Goal: Information Seeking & Learning: Learn about a topic

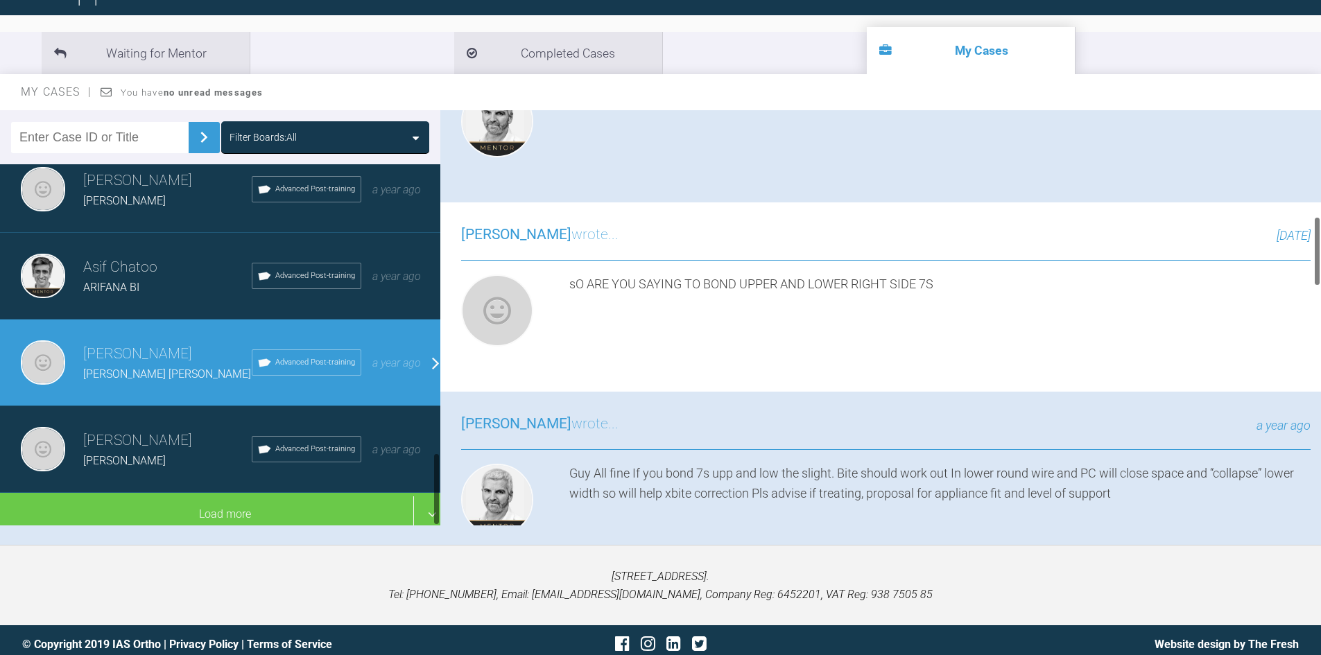
scroll to position [139, 0]
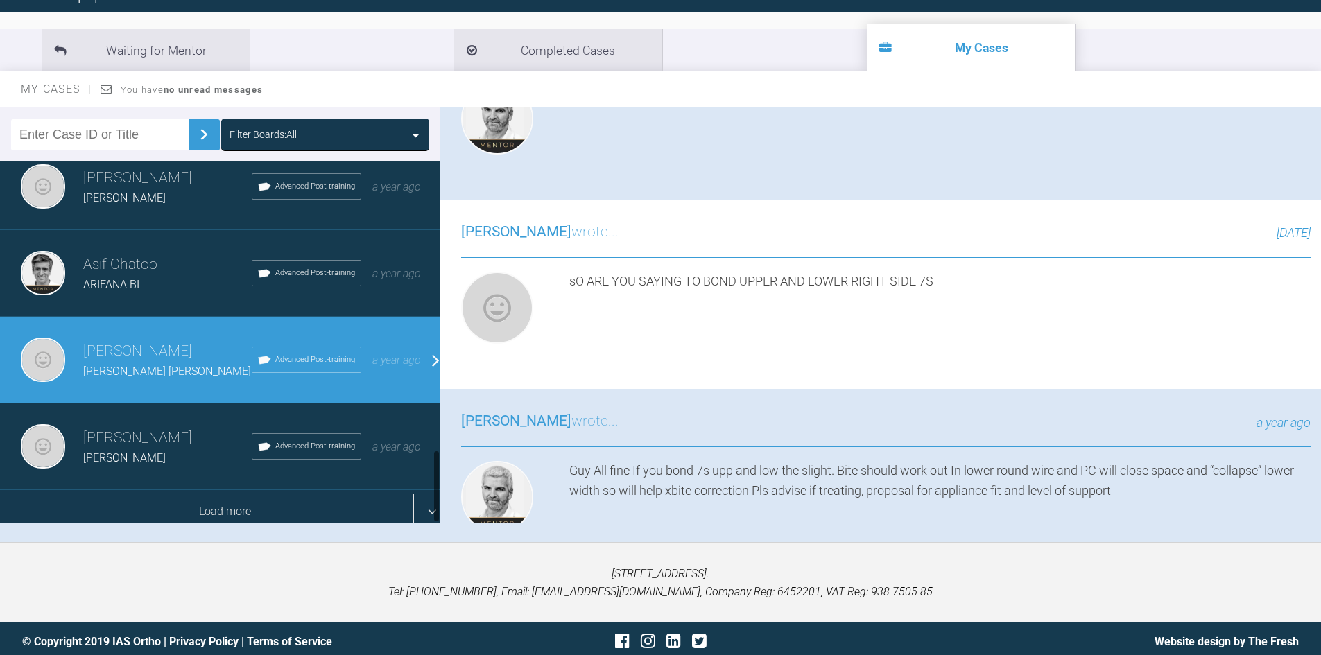
click at [189, 514] on div "Load more" at bounding box center [225, 511] width 451 height 43
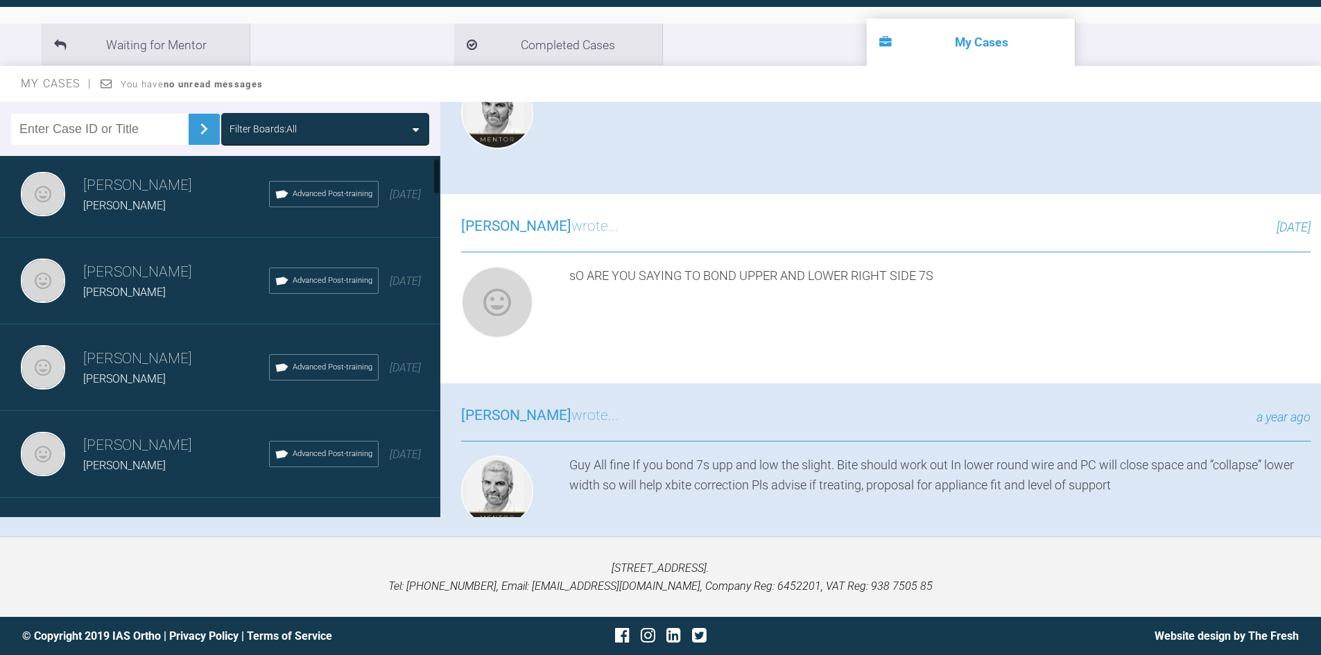
scroll to position [0, 0]
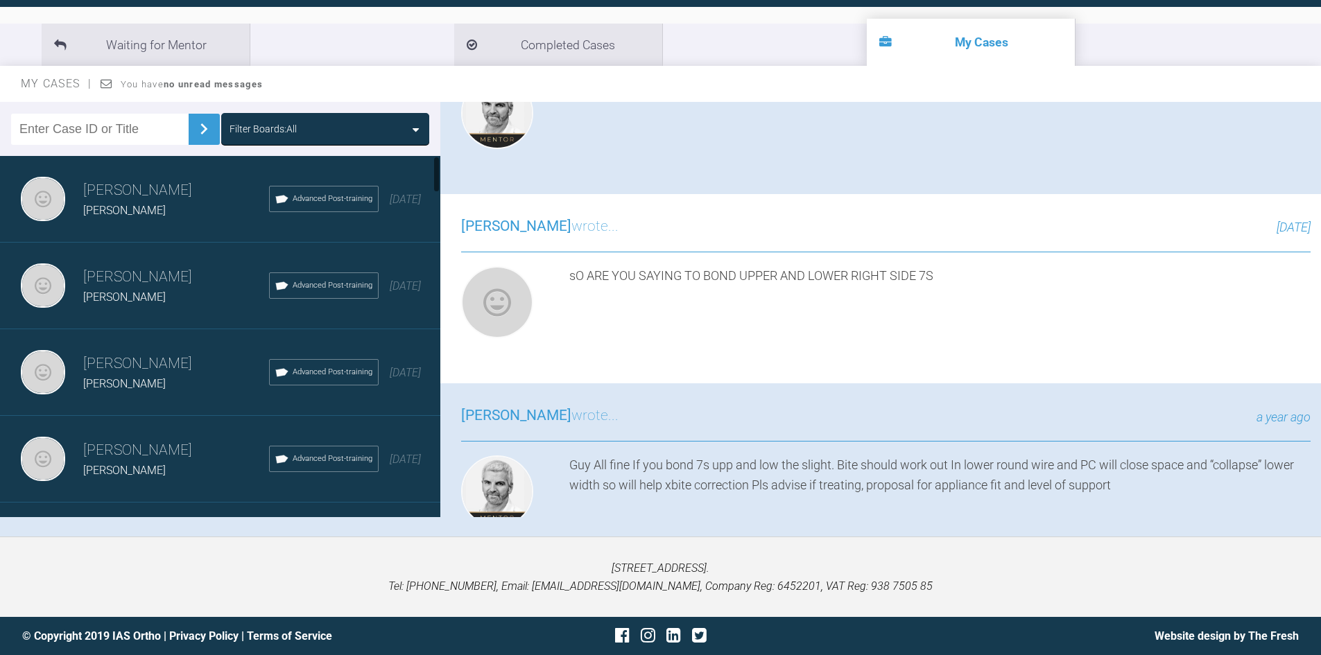
click at [164, 302] on div "[PERSON_NAME]" at bounding box center [176, 297] width 186 height 18
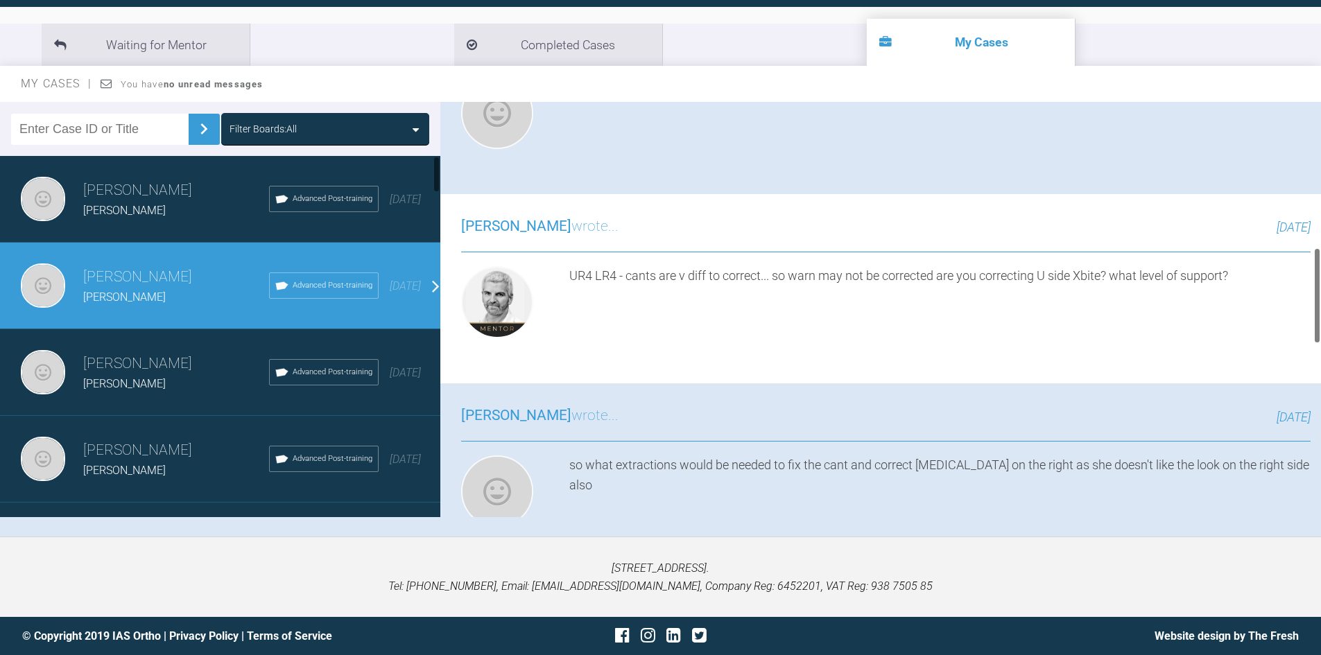
click at [184, 290] on div "[PERSON_NAME]" at bounding box center [176, 297] width 186 height 18
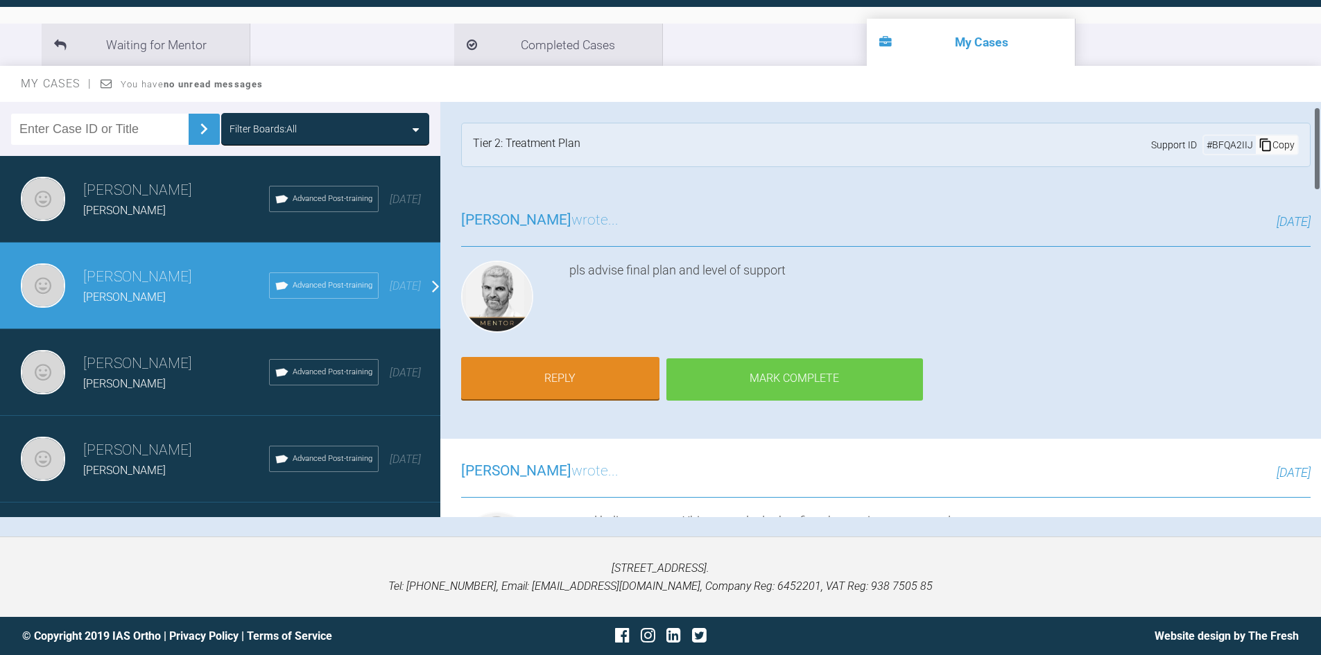
scroll to position [69, 0]
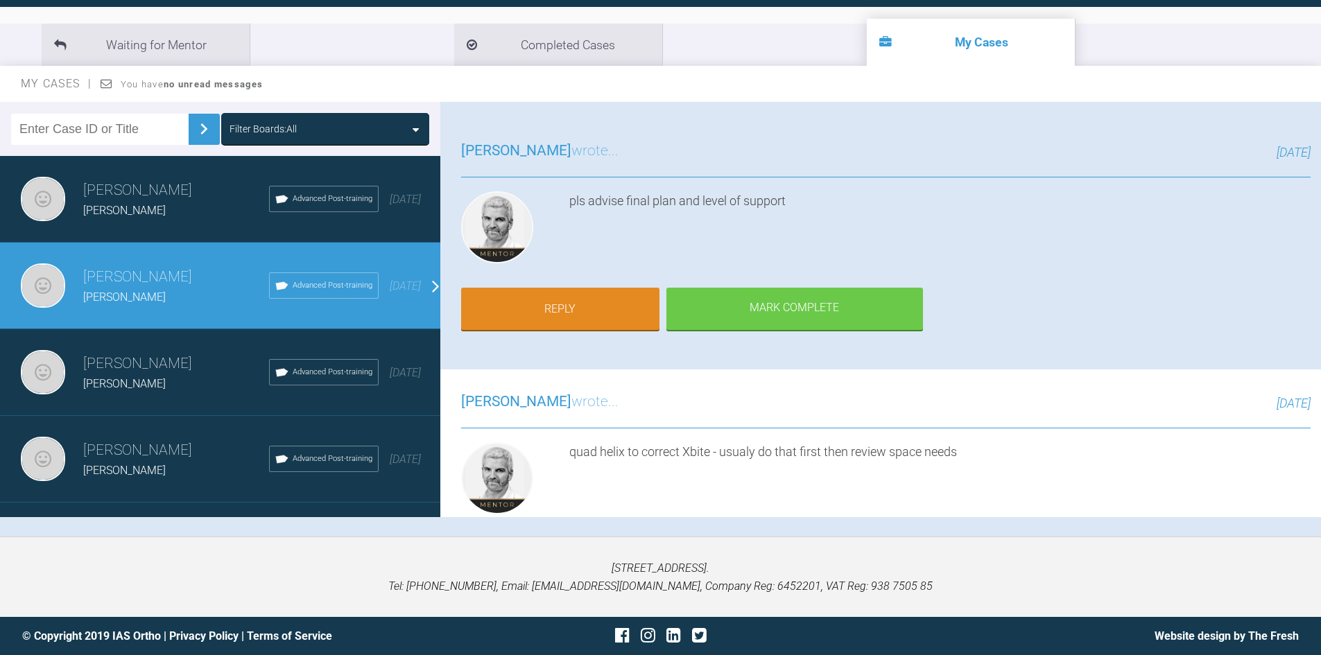
drag, startPoint x: 163, startPoint y: 226, endPoint x: 226, endPoint y: 224, distance: 63.1
click at [169, 222] on div "[PERSON_NAME] [PERSON_NAME] Advanced Post-training [DATE]" at bounding box center [225, 199] width 451 height 87
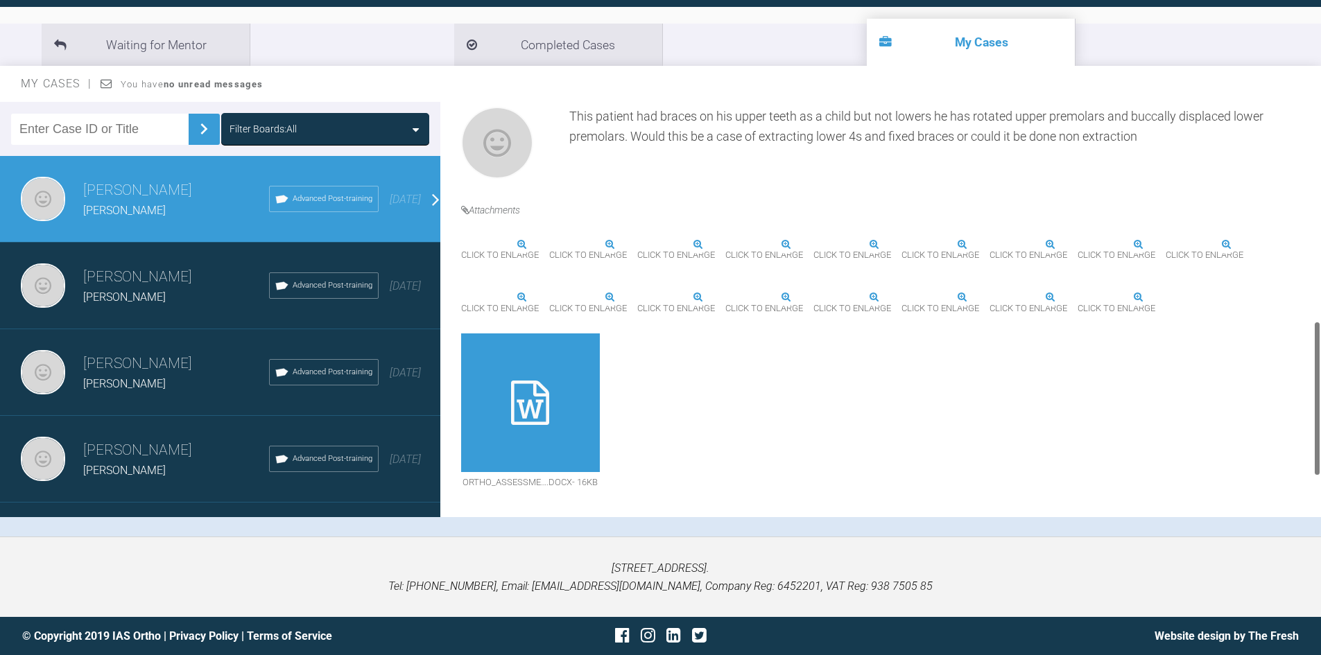
scroll to position [555, 0]
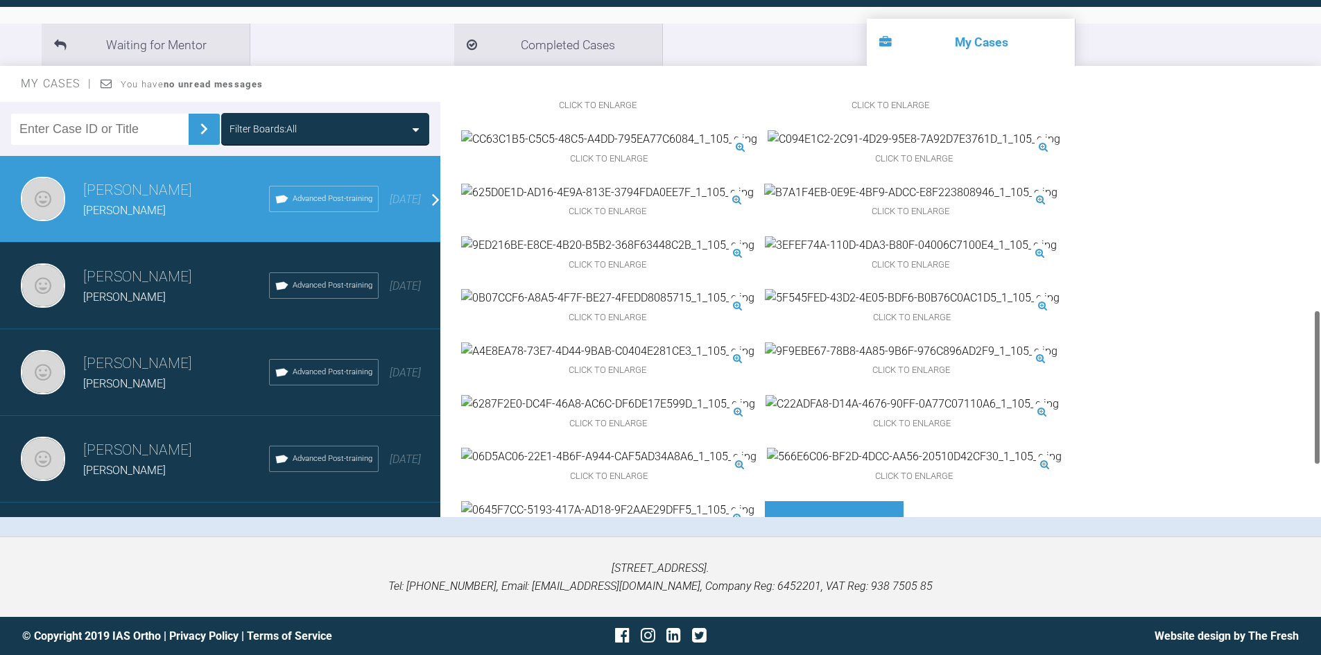
click at [680, 254] on img at bounding box center [607, 245] width 293 height 18
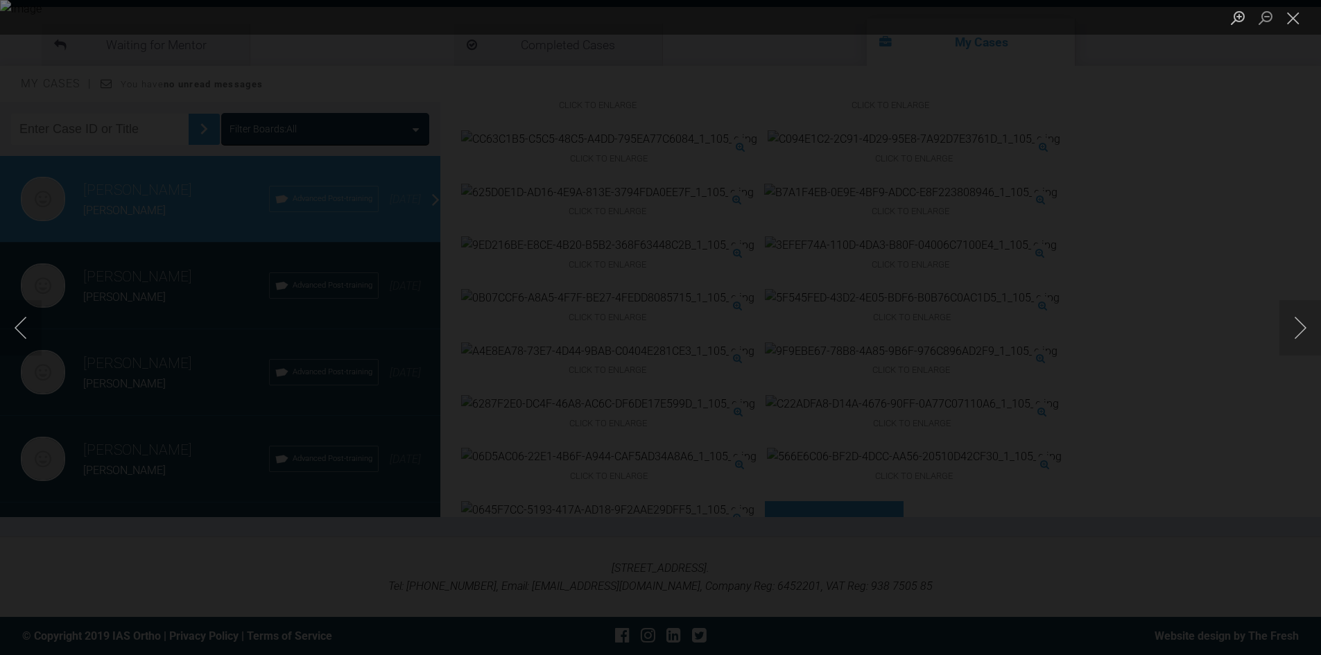
click at [1012, 436] on div "Lightbox" at bounding box center [660, 327] width 1321 height 655
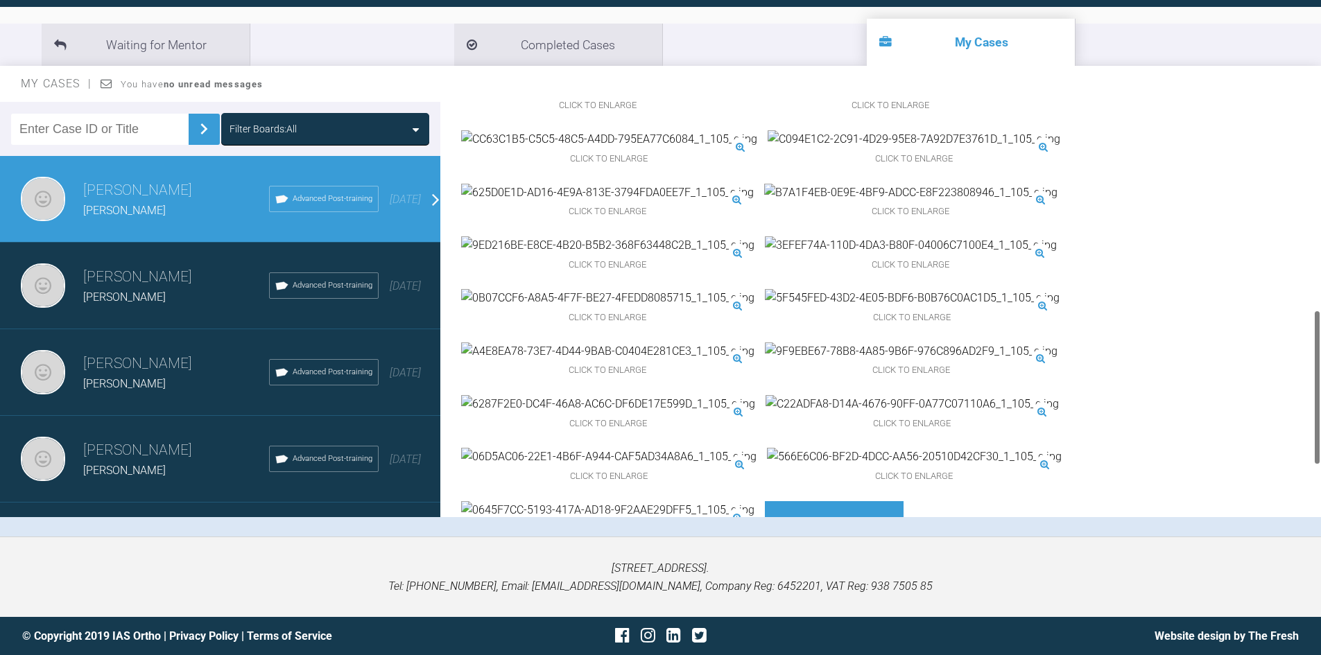
click at [756, 448] on img at bounding box center [608, 457] width 295 height 18
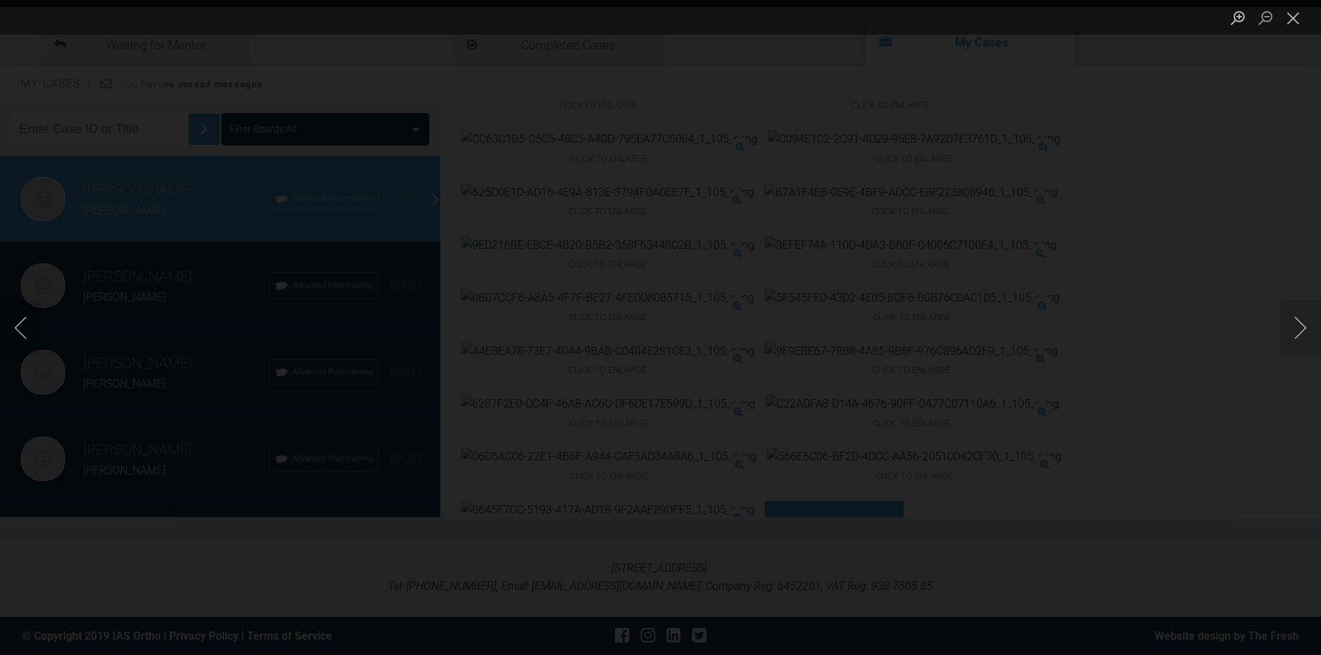
click at [1200, 473] on div "Lightbox" at bounding box center [660, 327] width 1321 height 655
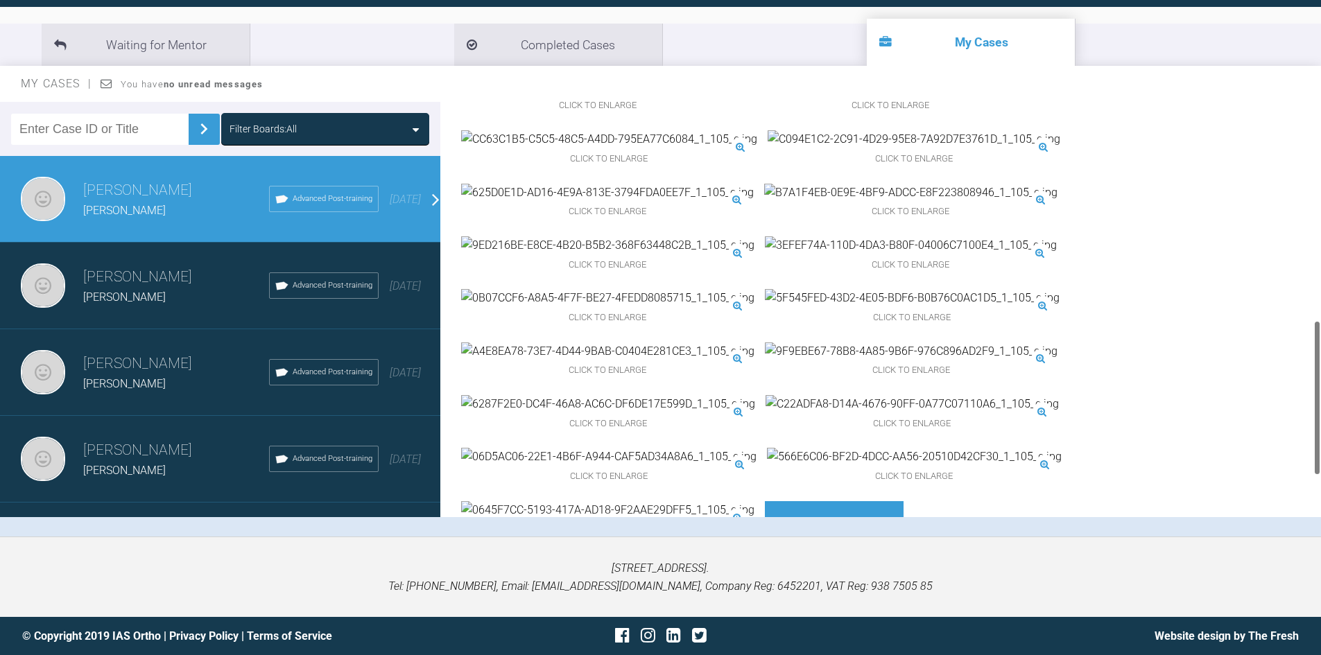
scroll to position [693, 0]
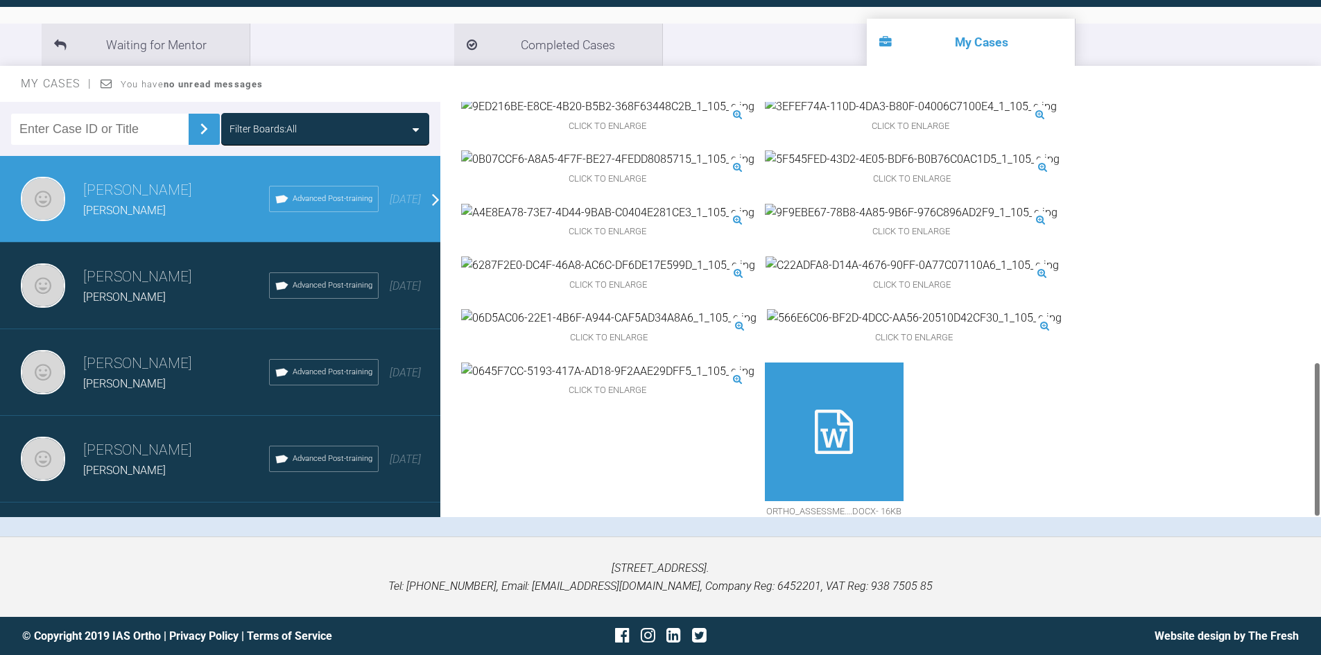
click at [767, 327] on img at bounding box center [914, 318] width 295 height 18
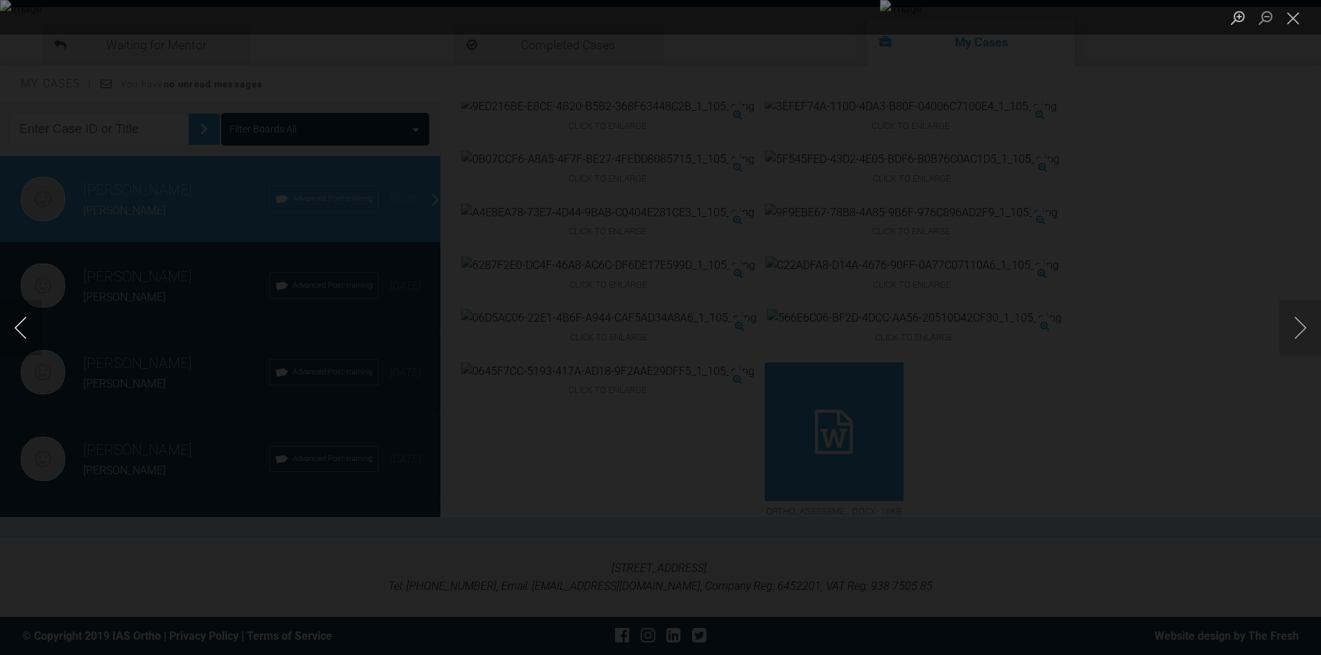
click at [24, 333] on button "Previous image" at bounding box center [21, 327] width 42 height 55
click at [24, 334] on button "Previous image" at bounding box center [21, 327] width 42 height 55
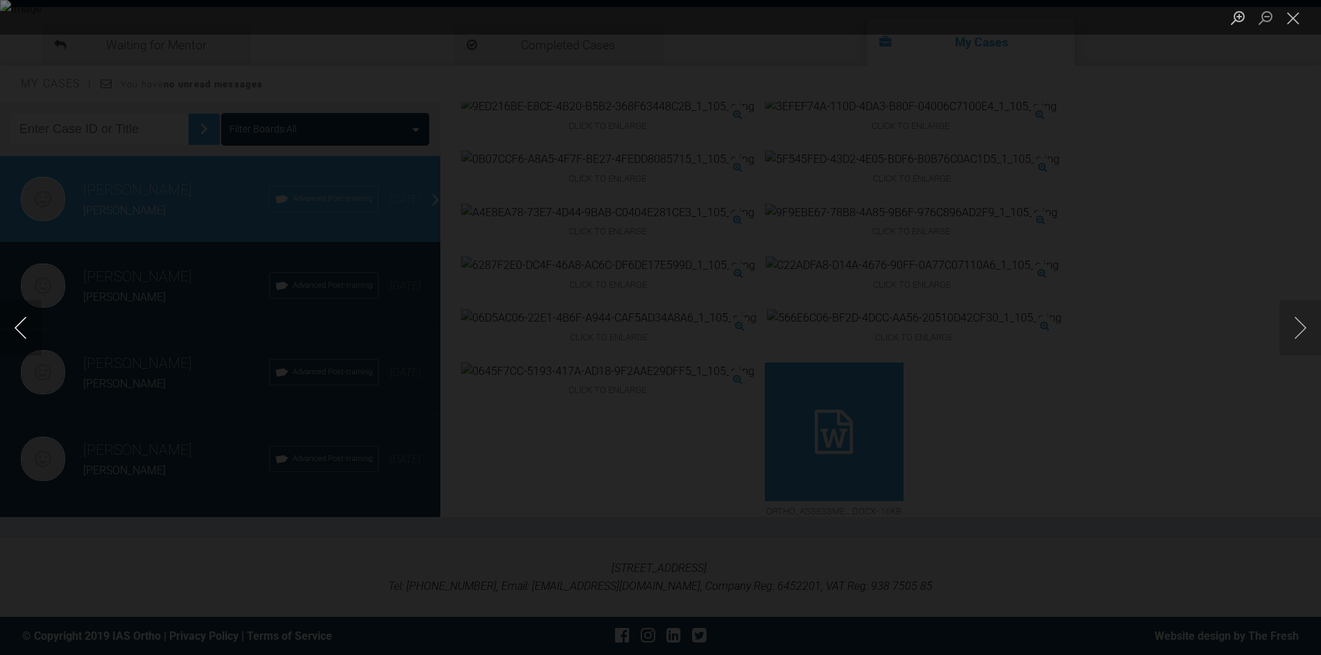
click at [24, 335] on button "Previous image" at bounding box center [21, 327] width 42 height 55
click at [0, 321] on button "Previous image" at bounding box center [21, 327] width 42 height 55
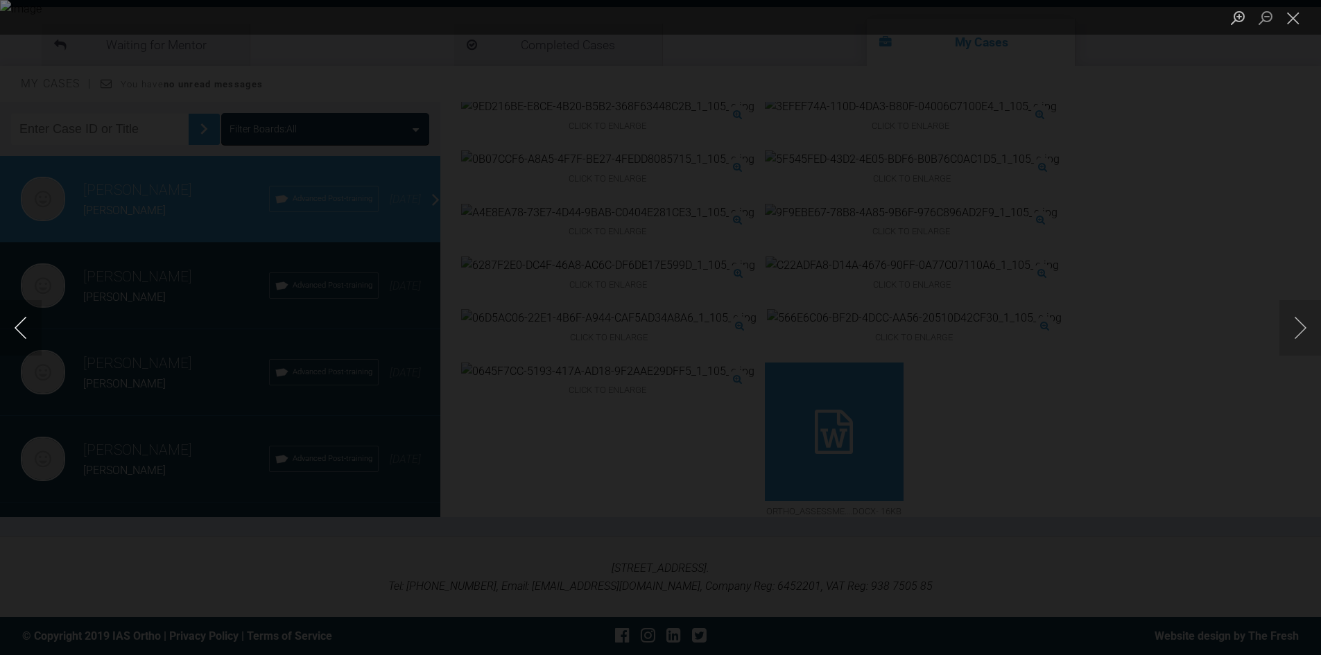
click at [0, 321] on button "Previous image" at bounding box center [21, 327] width 42 height 55
click at [48, 334] on div "Lightbox" at bounding box center [660, 327] width 1321 height 655
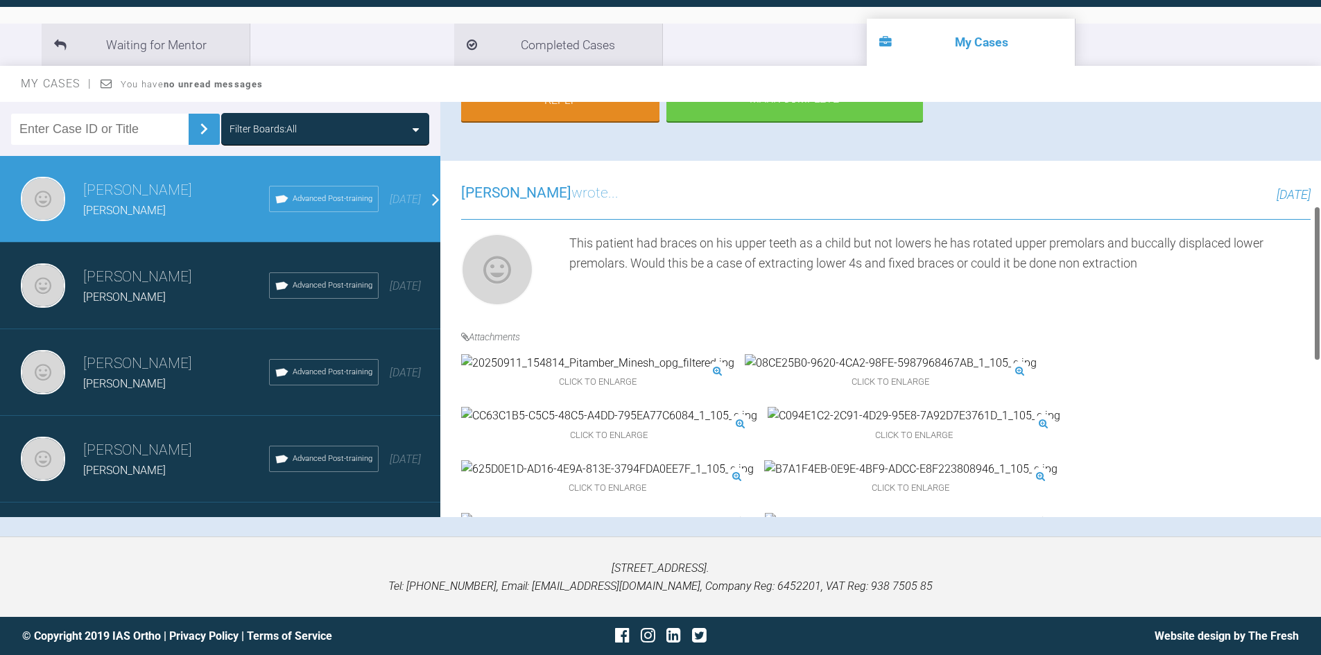
scroll to position [277, 0]
click at [745, 373] on img at bounding box center [891, 364] width 292 height 18
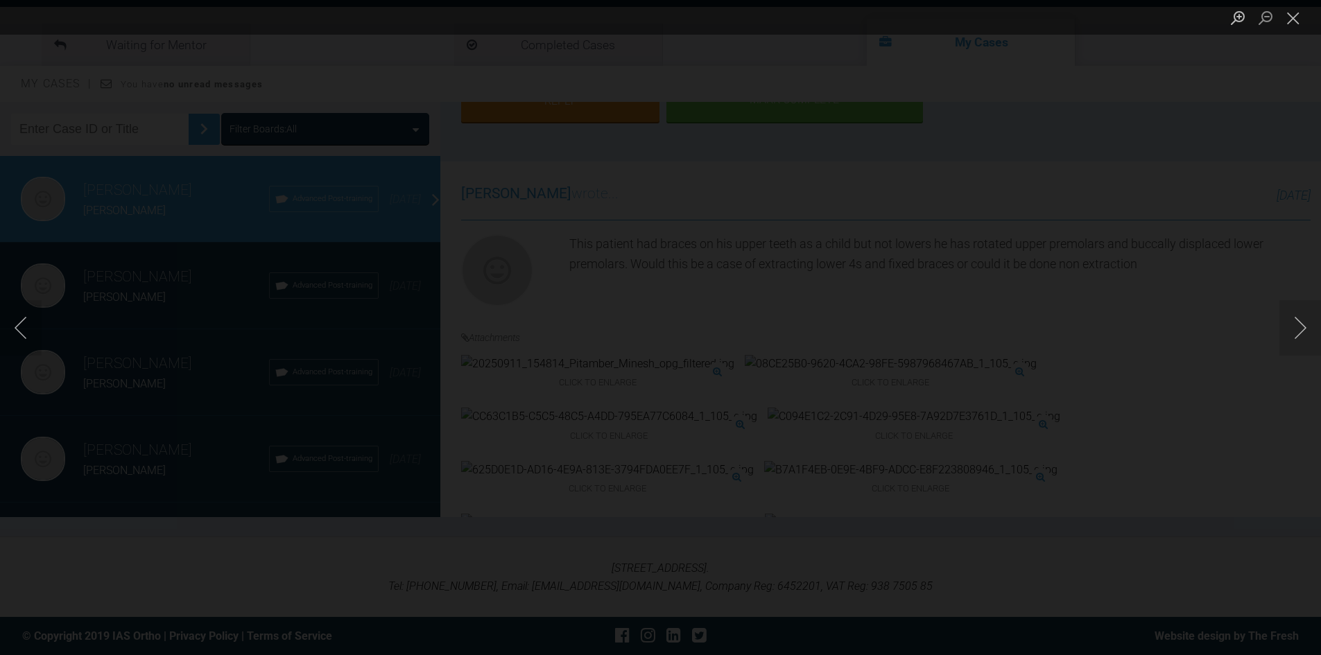
click at [661, 328] on img "Lightbox" at bounding box center [661, 328] width 0 height 0
click at [1108, 297] on div "Lightbox" at bounding box center [660, 327] width 1321 height 655
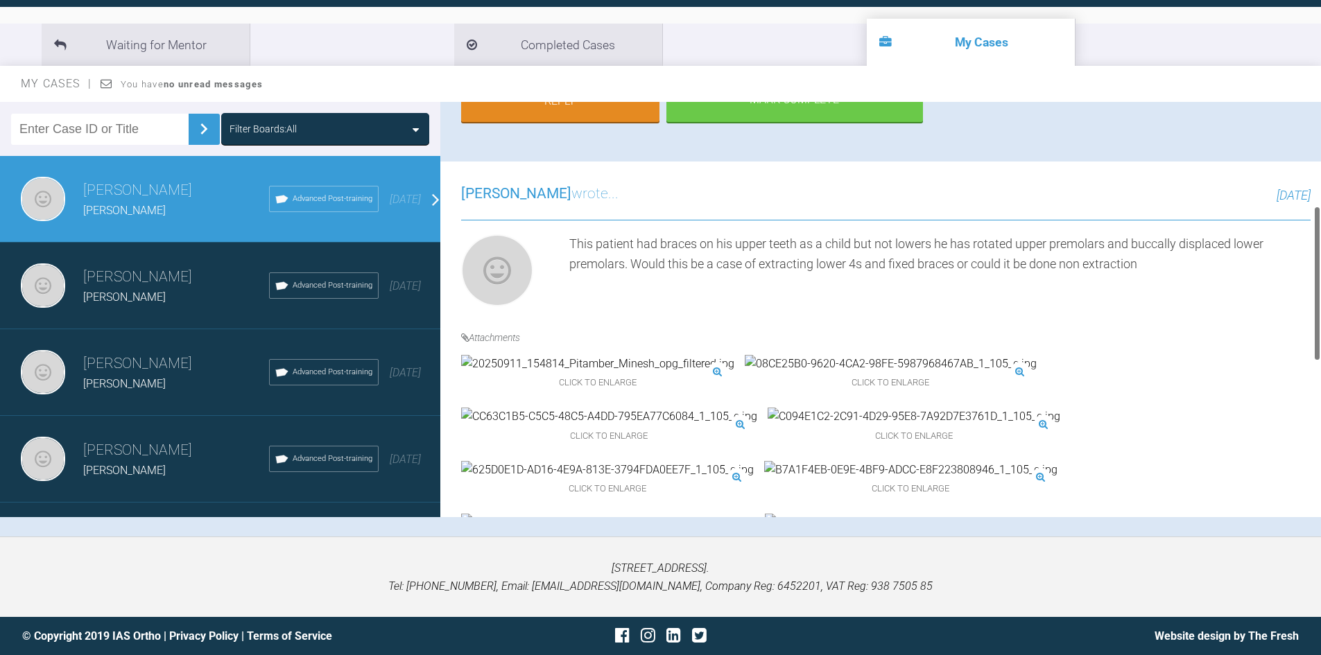
click at [757, 413] on img at bounding box center [609, 417] width 296 height 18
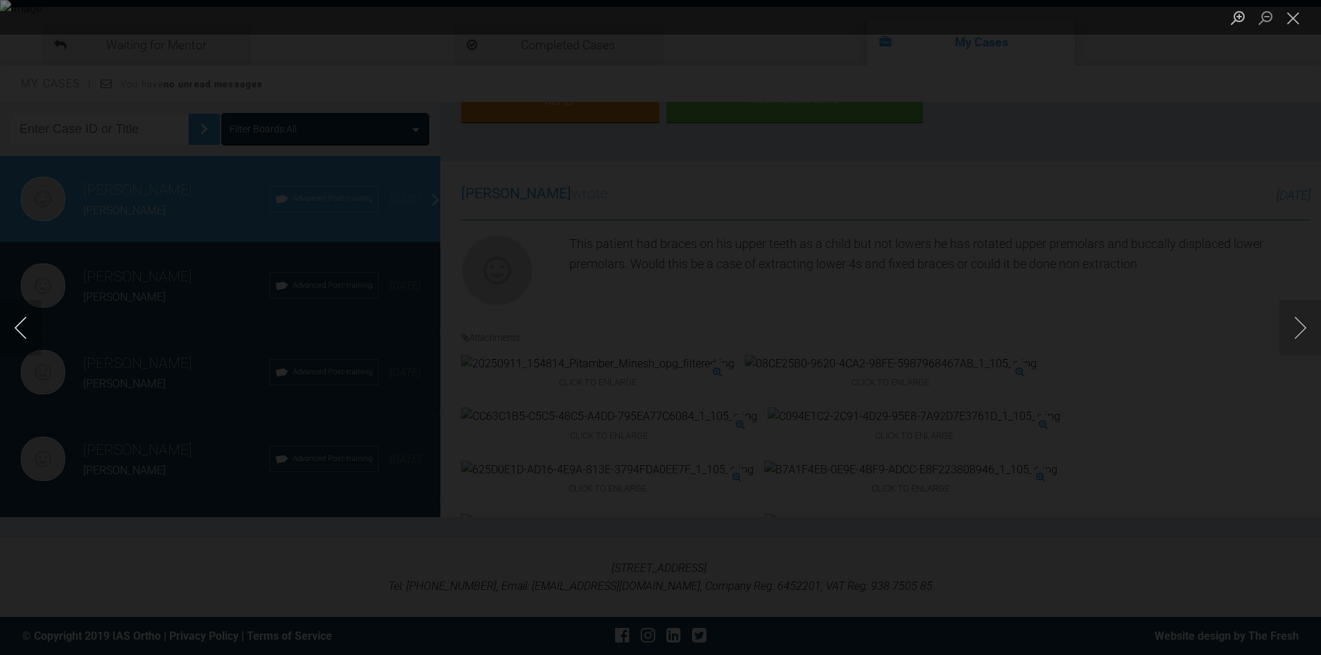
click at [28, 336] on button "Previous image" at bounding box center [21, 327] width 42 height 55
click at [1287, 429] on div "Lightbox" at bounding box center [660, 327] width 1321 height 655
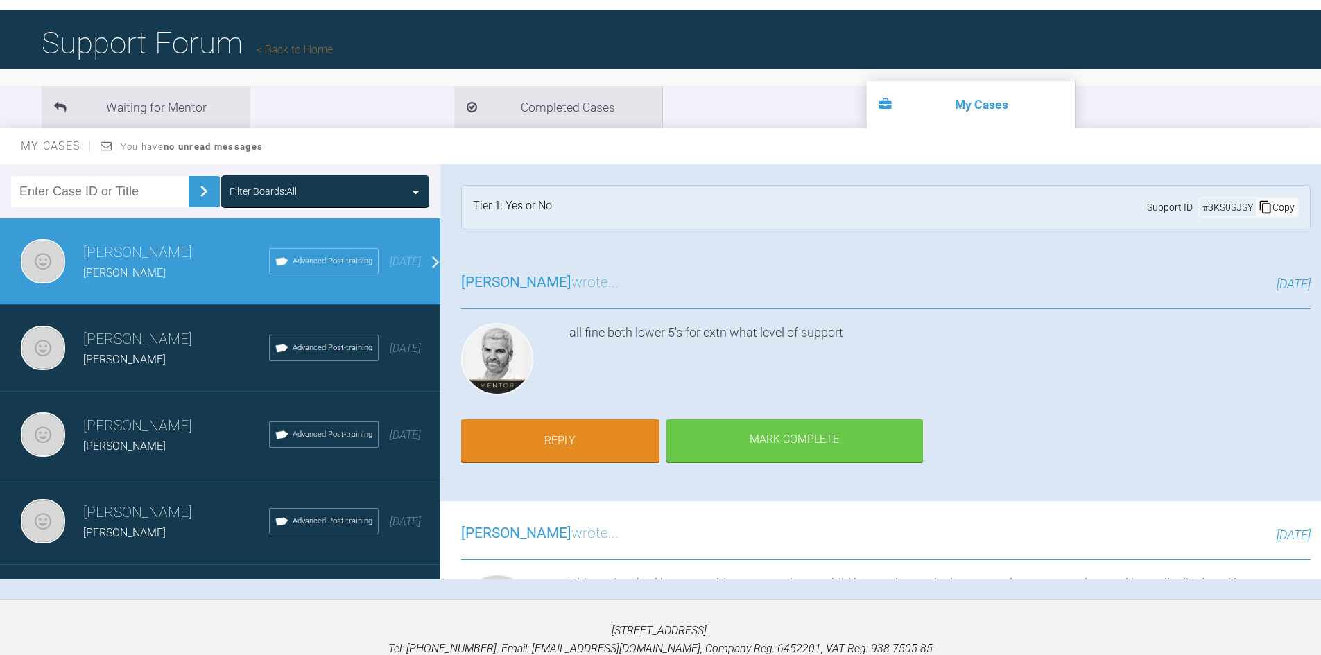
scroll to position [0, 0]
